Goal: Task Accomplishment & Management: Complete application form

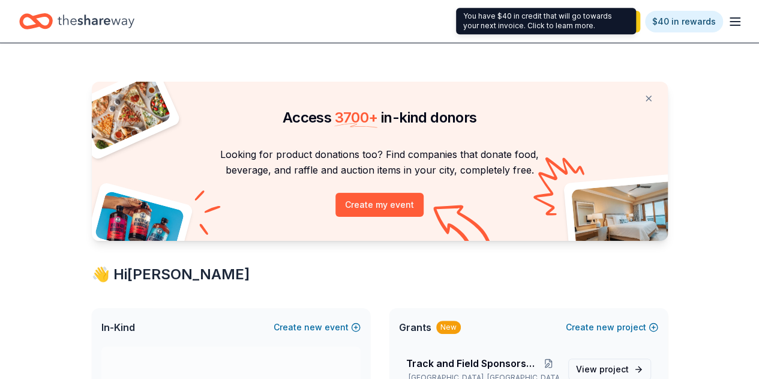
click at [693, 26] on link "$40 in rewards" at bounding box center [684, 22] width 78 height 22
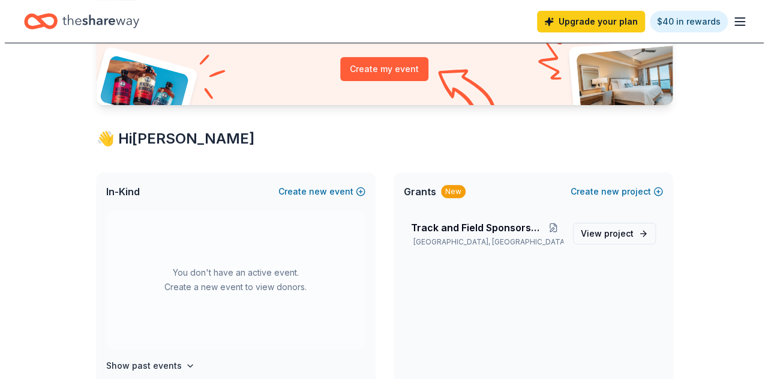
scroll to position [158, 0]
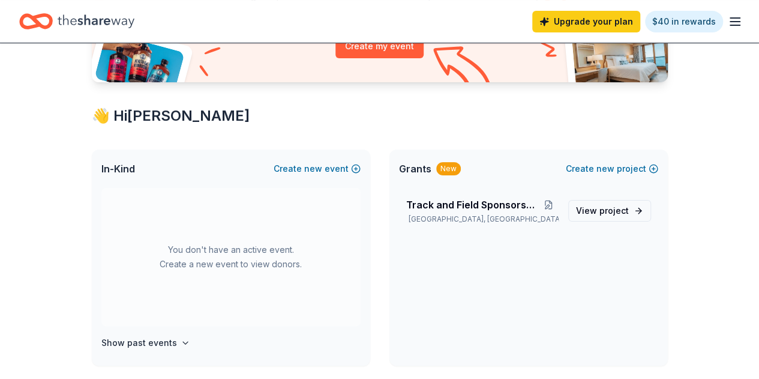
click at [611, 167] on span "new" at bounding box center [606, 168] width 18 height 14
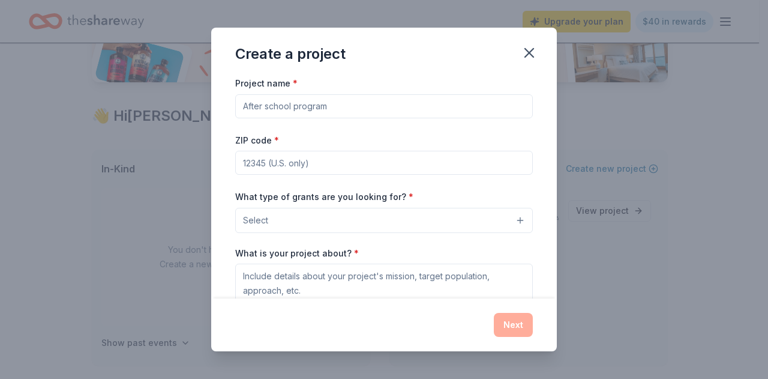
click at [528, 53] on icon "button" at bounding box center [529, 53] width 8 height 8
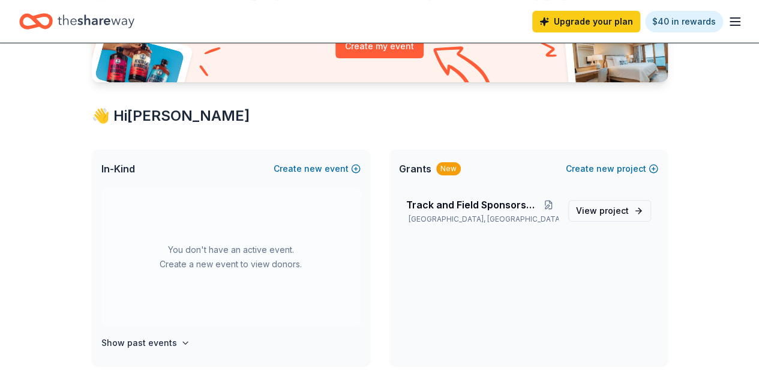
click at [316, 167] on span "new" at bounding box center [313, 168] width 18 height 14
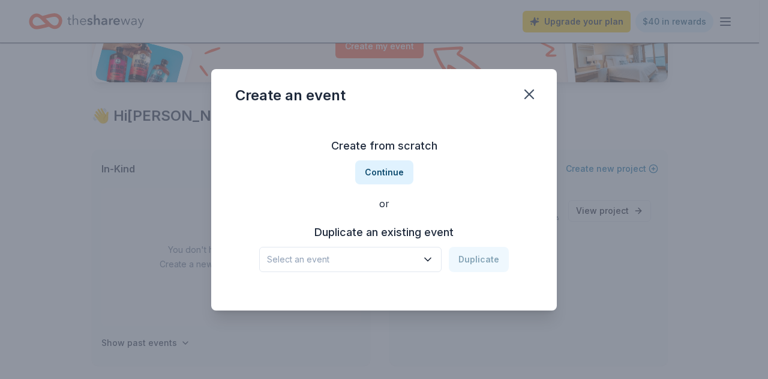
click at [387, 170] on button "Continue" at bounding box center [384, 172] width 58 height 24
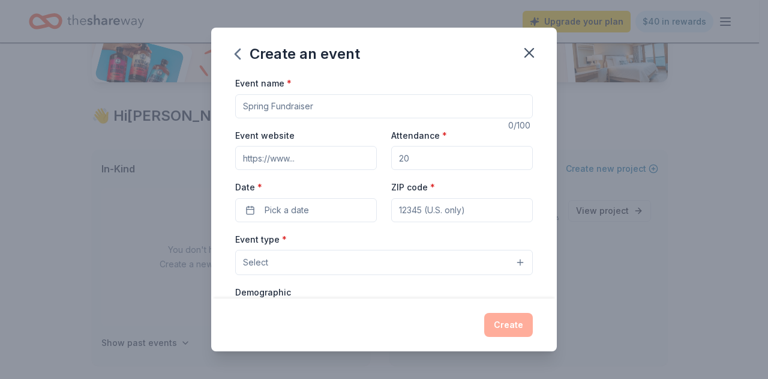
click at [325, 107] on input "Event name *" at bounding box center [384, 106] width 298 height 24
type input "Spring Track Fundraiser- Bowling Party"
click at [421, 157] on input "Attendance *" at bounding box center [462, 158] width 142 height 24
type input "100"
click at [310, 209] on button "Pick a date" at bounding box center [306, 210] width 142 height 24
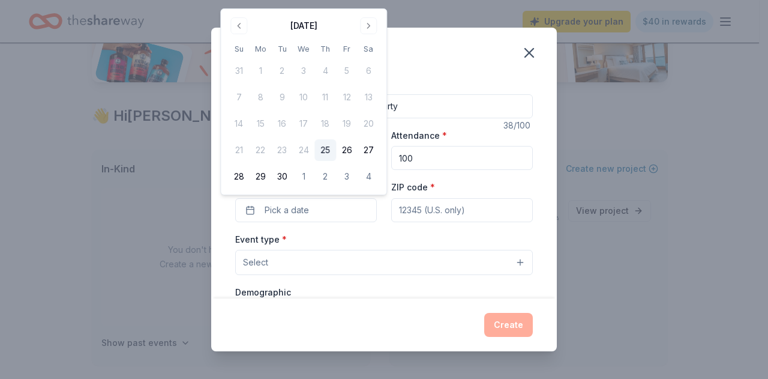
click at [372, 28] on button "Go to next month" at bounding box center [368, 25] width 17 height 17
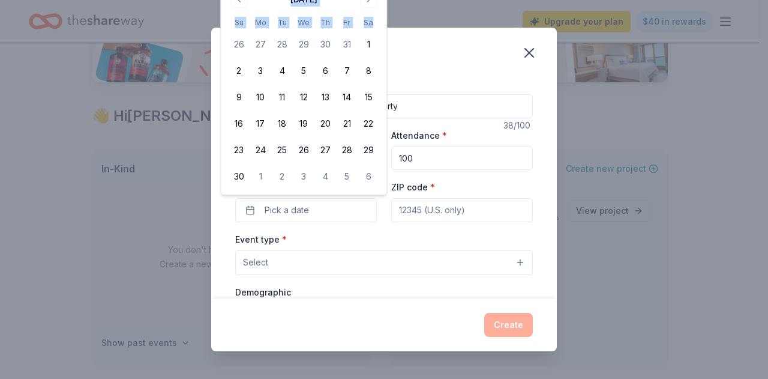
drag, startPoint x: 372, startPoint y: 28, endPoint x: 370, endPoint y: 3, distance: 24.7
click at [370, 3] on div "November 2025 Su Mo Tu We Th Fr Sa 26 27 28 29 30 31 1 2 3 4 5 6 7 8 9 10 11 12…" at bounding box center [303, 88] width 151 height 197
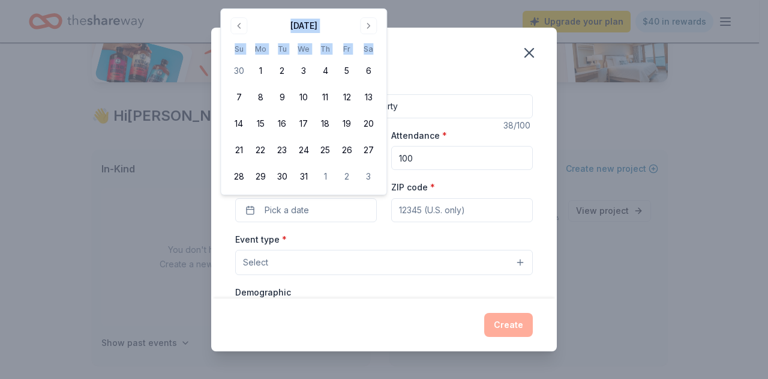
click at [365, 27] on button "Go to next month" at bounding box center [368, 25] width 17 height 17
click at [369, 124] on button "17" at bounding box center [369, 124] width 22 height 22
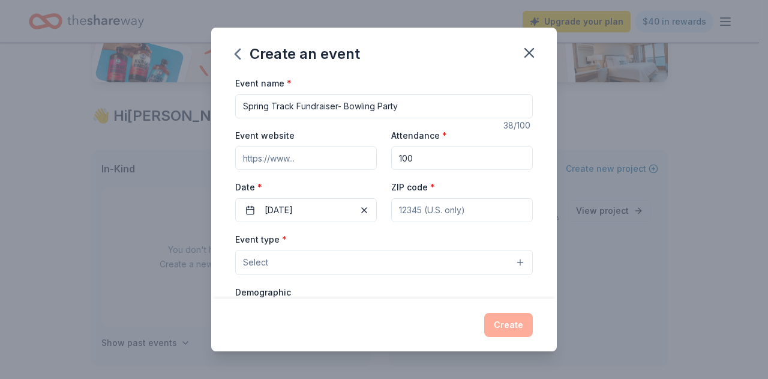
click at [469, 68] on div "Create an event" at bounding box center [384, 52] width 346 height 48
click at [423, 207] on input "ZIP code *" at bounding box center [462, 210] width 142 height 24
type input "77088"
click at [328, 264] on button "Select" at bounding box center [384, 262] width 298 height 25
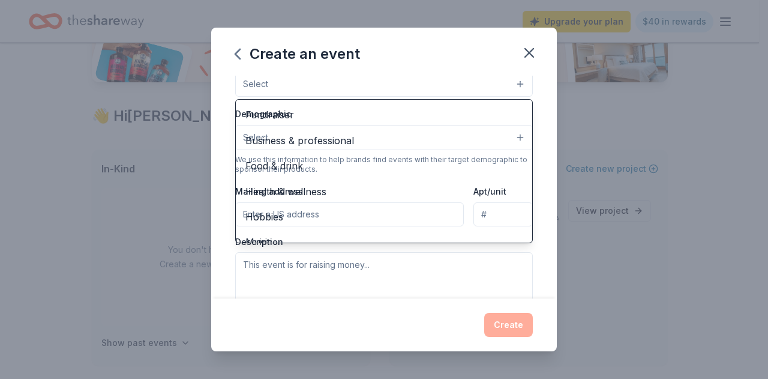
scroll to position [181, 0]
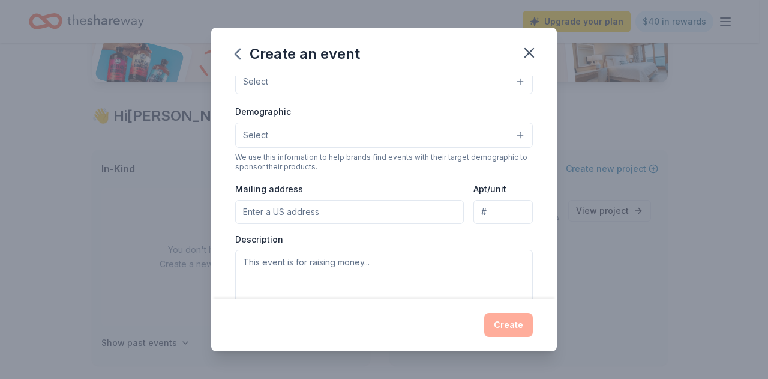
click at [493, 83] on button "Select" at bounding box center [384, 81] width 298 height 25
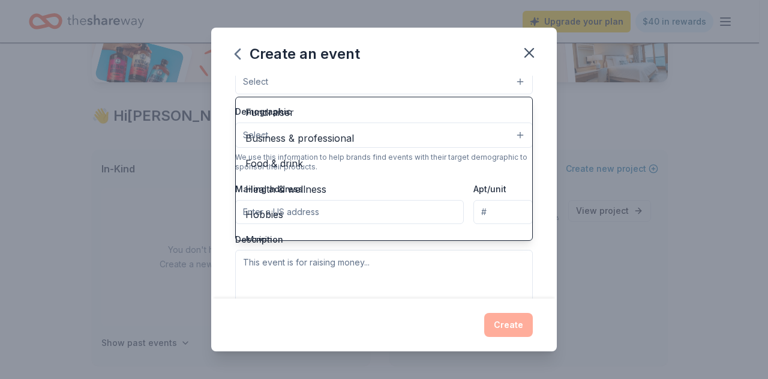
click at [511, 76] on button "Select" at bounding box center [384, 81] width 298 height 25
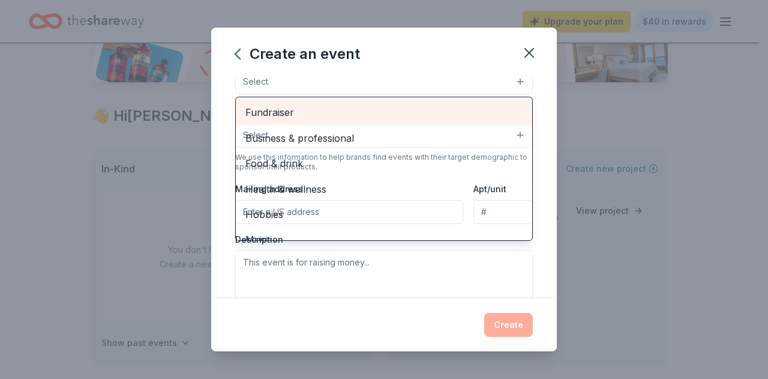
click at [316, 104] on span "Fundraiser" at bounding box center [383, 112] width 277 height 16
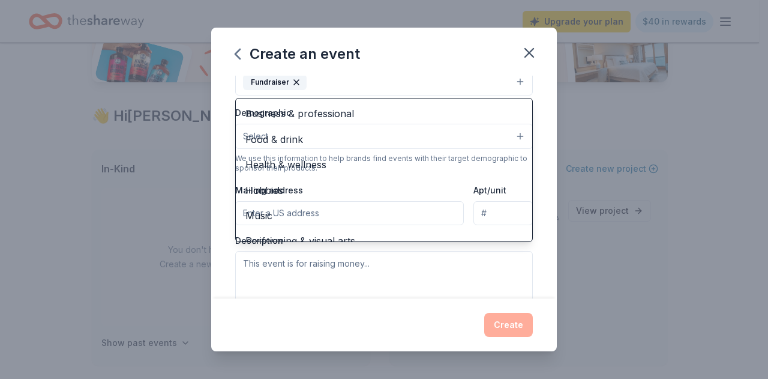
click at [537, 152] on div "Event name * Spring Track Fundraiser- Bowling Party 38 /100 Event website Atten…" at bounding box center [384, 187] width 346 height 223
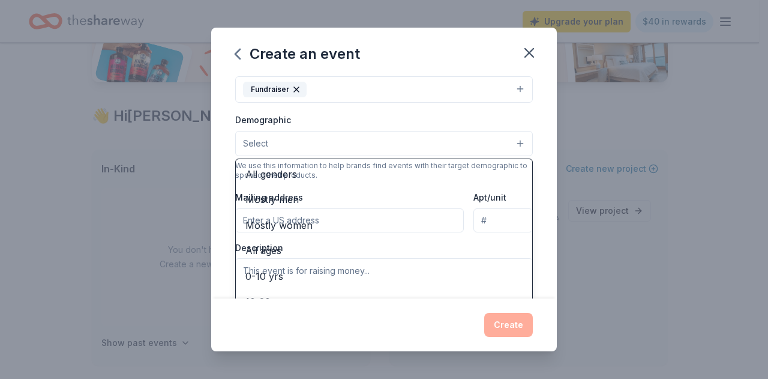
click at [509, 143] on button "Select" at bounding box center [384, 143] width 298 height 25
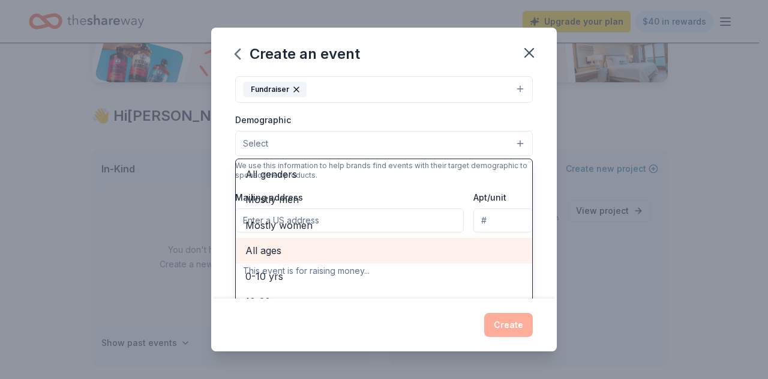
click at [313, 249] on span "All ages" at bounding box center [383, 250] width 277 height 16
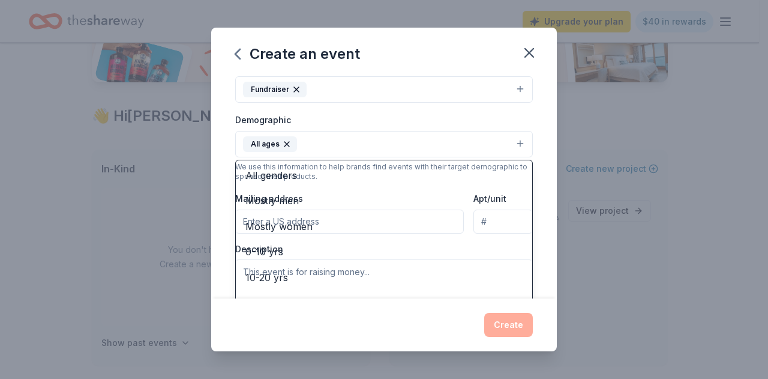
click at [537, 181] on div "Event name * Spring Track Fundraiser- Bowling Party 38 /100 Event website Atten…" at bounding box center [384, 187] width 346 height 223
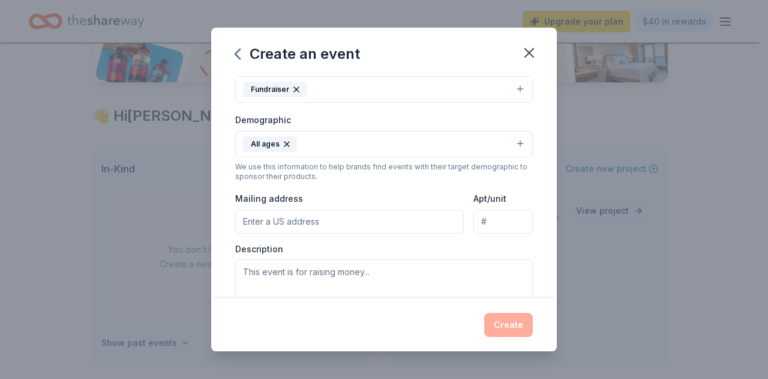
click at [366, 215] on input "Mailing address" at bounding box center [349, 221] width 229 height 24
type input "7922 Antoine Drive, Houston, TX, 77088"
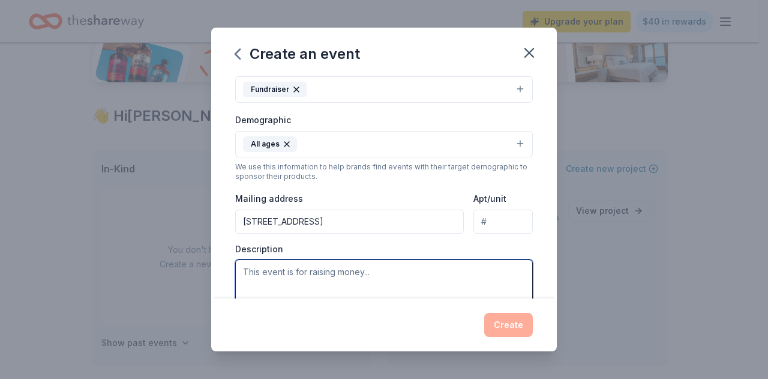
click at [365, 269] on textarea at bounding box center [384, 286] width 298 height 54
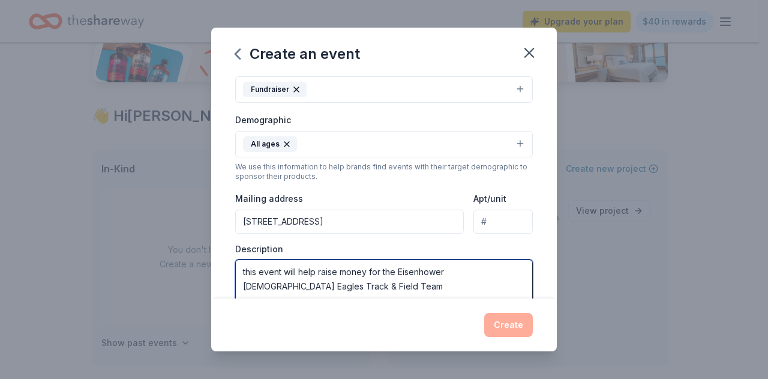
click at [245, 268] on textarea "this event will help raise money for the Eisenhower Lady Eagles Track & Field T…" at bounding box center [384, 286] width 298 height 54
click at [322, 281] on textarea "This event will help raise money for the Eisenhower Lady Eagles Track & Field T…" at bounding box center [384, 286] width 298 height 54
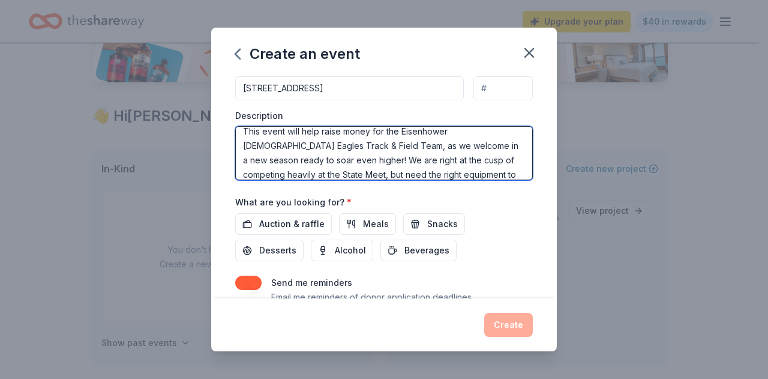
scroll to position [308, 0]
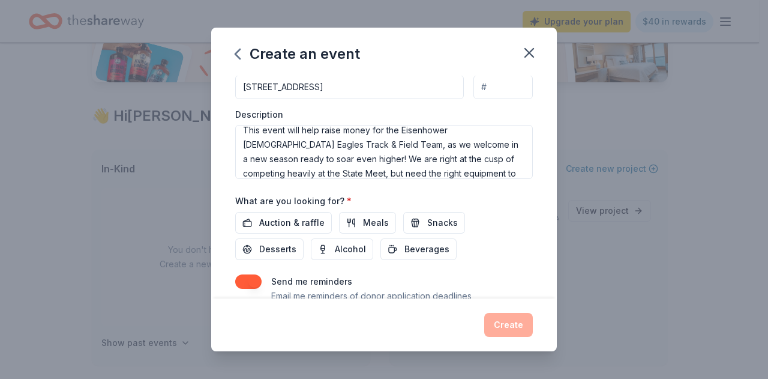
click at [298, 221] on span "Auction & raffle" at bounding box center [291, 222] width 65 height 14
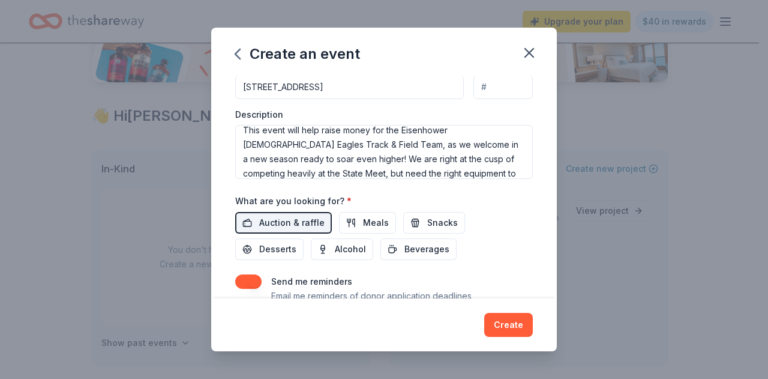
click at [427, 218] on span "Snacks" at bounding box center [442, 222] width 31 height 14
click at [363, 221] on span "Meals" at bounding box center [376, 222] width 26 height 14
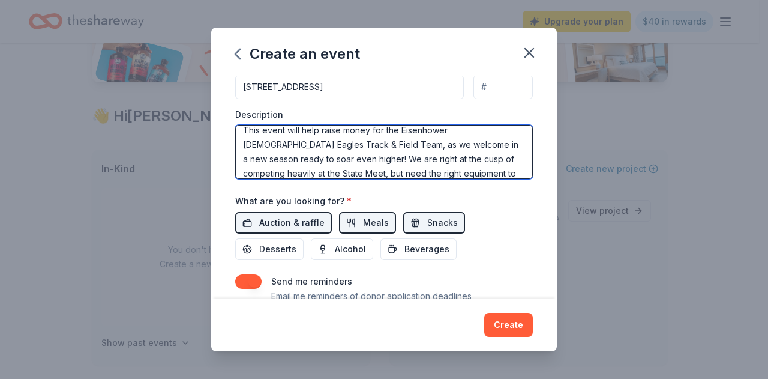
click at [405, 173] on textarea "This event will help raise money for the Eisenhower Lady Eagles Track & Field T…" at bounding box center [384, 152] width 298 height 54
click at [503, 167] on textarea "This event will help raise money for the Eisenhower Lady Eagles Track & Field T…" at bounding box center [384, 152] width 298 height 54
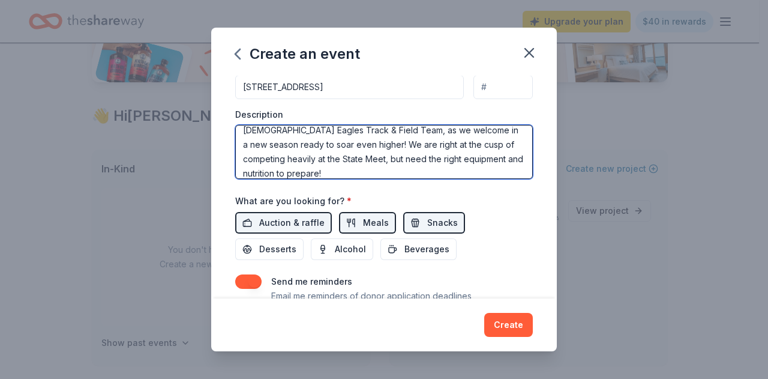
scroll to position [36, 0]
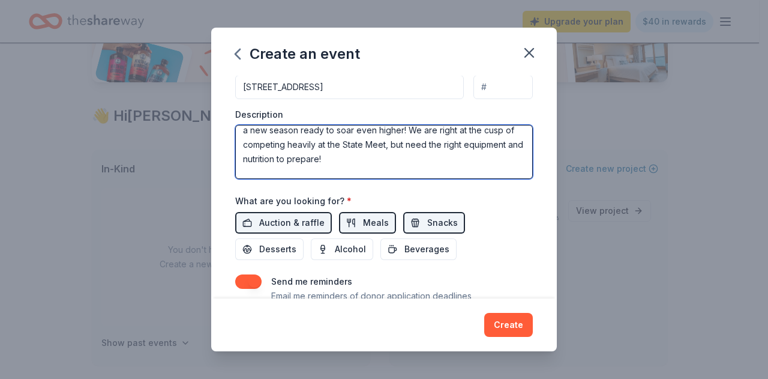
click at [367, 169] on textarea "This event will help raise money for the Eisenhower Lady Eagles Track & Field T…" at bounding box center [384, 152] width 298 height 54
click at [449, 170] on textarea "This event will help raise money for the Eisenhower Lady Eagles Track & Field T…" at bounding box center [384, 152] width 298 height 54
click at [499, 168] on textarea "This event will help raise money for the Eisenhower Lady Eagles Track & Field T…" at bounding box center [384, 152] width 298 height 54
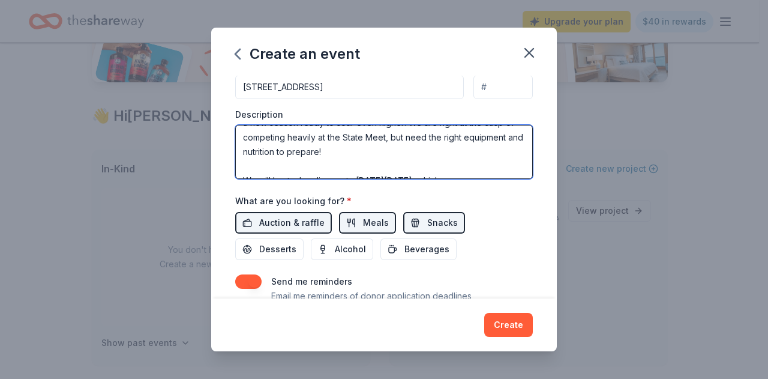
scroll to position [50, 0]
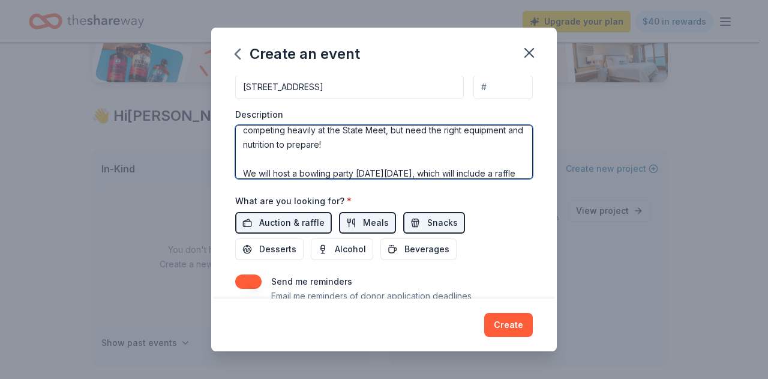
click at [381, 169] on textarea "This event will help raise money for the Eisenhower Lady Eagles Track & Field T…" at bounding box center [384, 152] width 298 height 54
click at [363, 168] on textarea "This event will help raise money for the Eisenhower Lady Eagles Track & Field T…" at bounding box center [384, 152] width 298 height 54
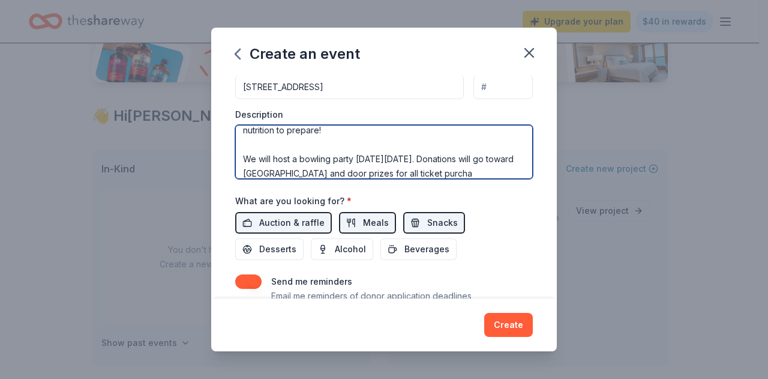
scroll to position [58, 0]
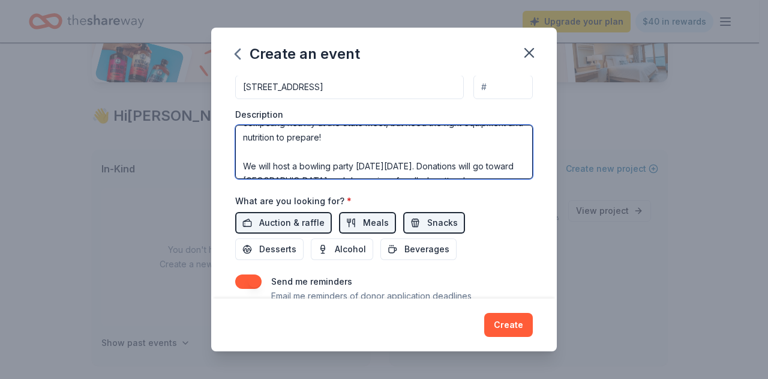
click at [454, 161] on textarea "This event will help raise money for the Eisenhower Lady Eagles Track & Field T…" at bounding box center [384, 152] width 298 height 54
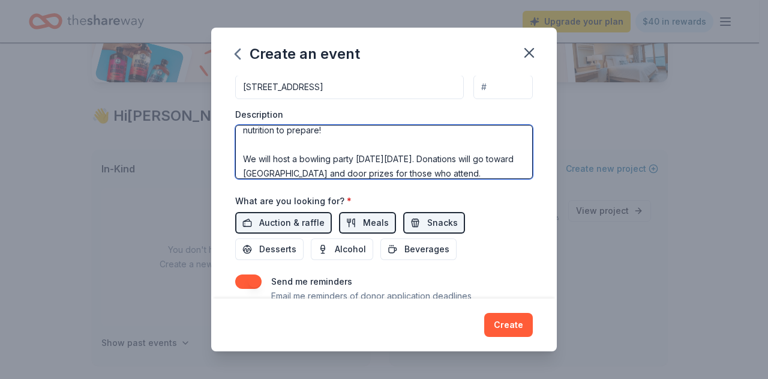
type textarea "This event will help raise money for the Eisenhower [DEMOGRAPHIC_DATA] Eagles T…"
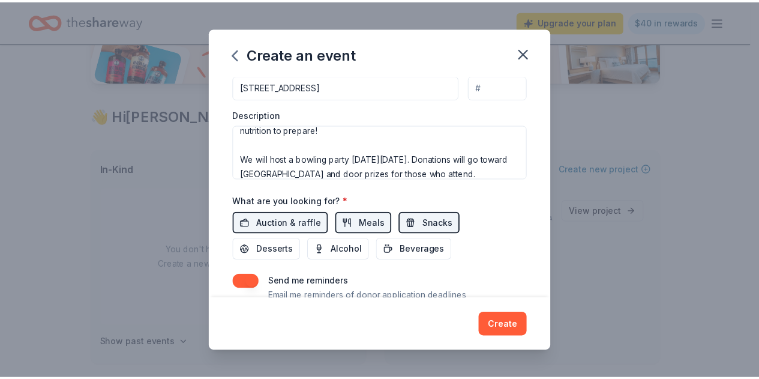
scroll to position [349, 0]
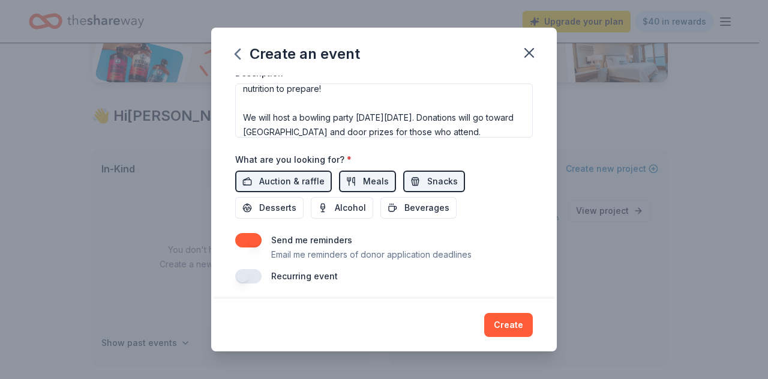
click at [504, 327] on button "Create" at bounding box center [508, 325] width 49 height 24
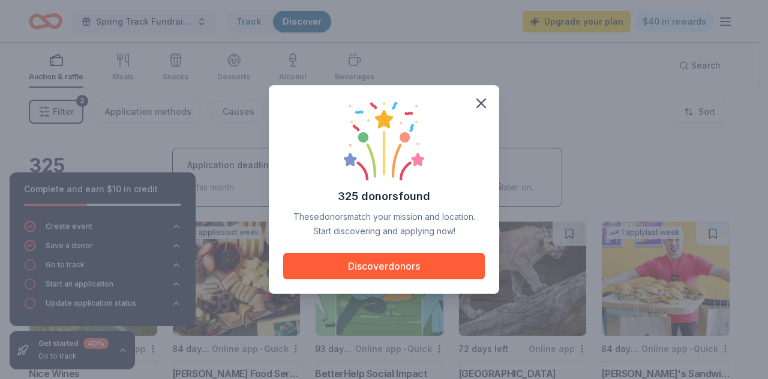
click at [368, 268] on button "Discover donors" at bounding box center [384, 266] width 202 height 26
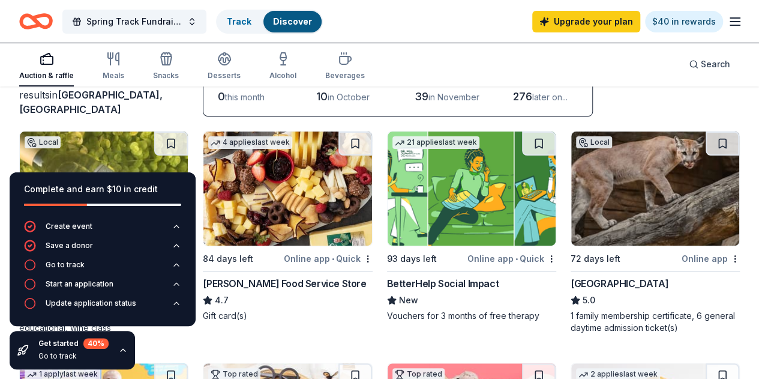
scroll to position [92, 0]
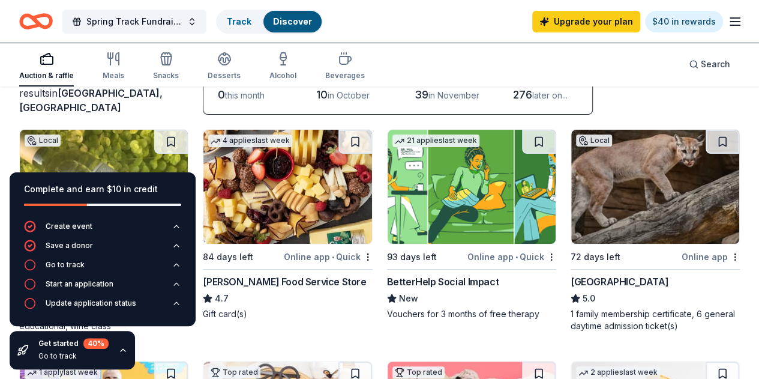
click at [121, 351] on icon "button" at bounding box center [123, 350] width 10 height 10
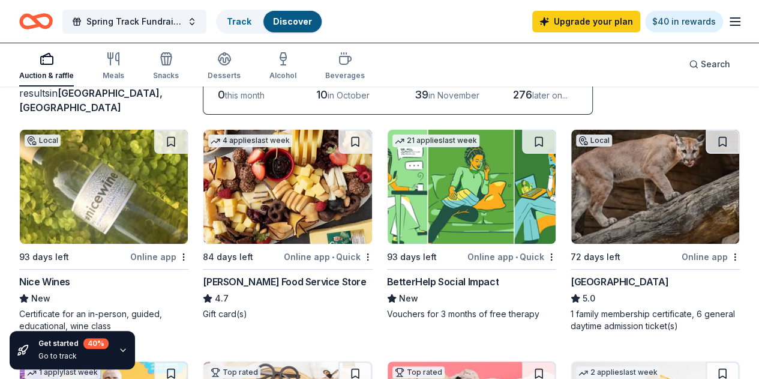
click at [571, 312] on div "1 family membership certificate, 6 general daytime admission ticket(s)" at bounding box center [655, 320] width 169 height 24
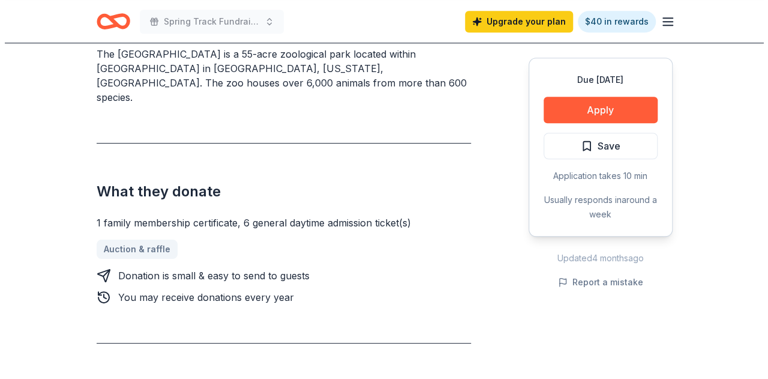
scroll to position [382, 0]
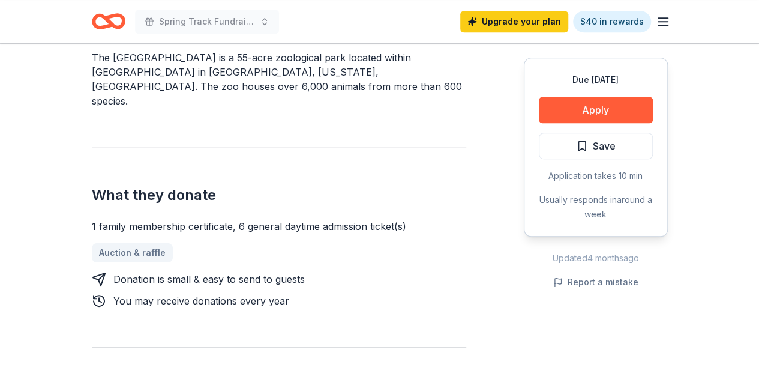
click at [613, 109] on button "Apply" at bounding box center [596, 110] width 114 height 26
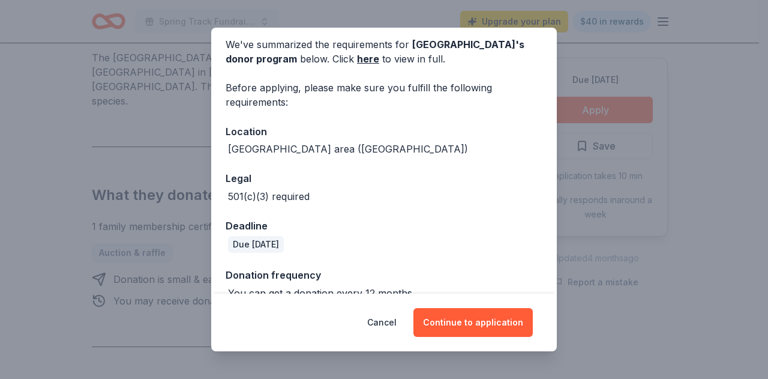
scroll to position [68, 0]
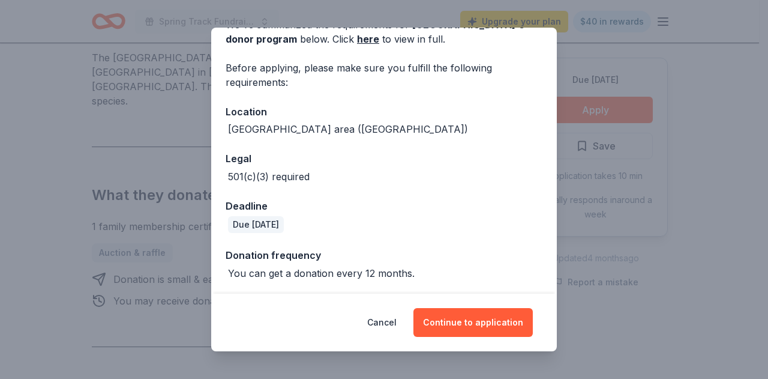
click at [474, 327] on button "Continue to application" at bounding box center [473, 322] width 119 height 29
